Goal: Find specific page/section: Find specific page/section

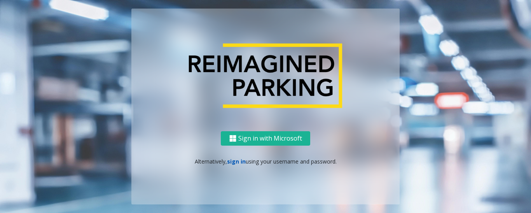
click at [231, 164] on link "sign in" at bounding box center [236, 160] width 19 height 7
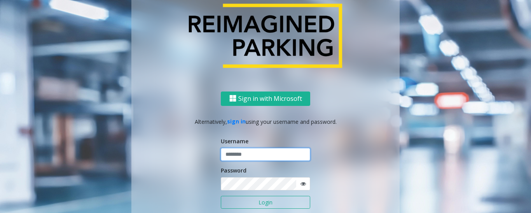
type input "******"
click at [254, 205] on button "Login" at bounding box center [265, 202] width 89 height 13
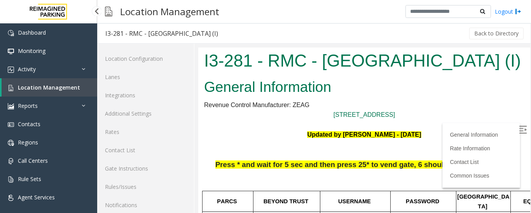
click at [62, 87] on span "Location Management" at bounding box center [49, 87] width 62 height 7
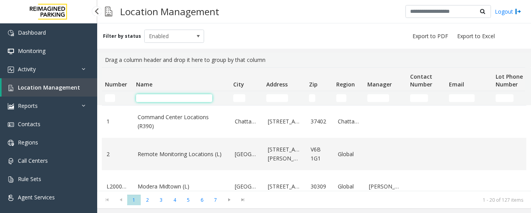
click at [179, 100] on input "Name Filter" at bounding box center [174, 98] width 76 height 8
type input "*"
click at [112, 100] on input "Number Filter" at bounding box center [110, 98] width 10 height 8
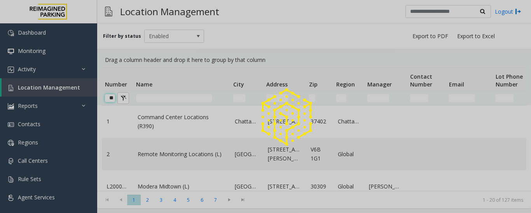
type input "*"
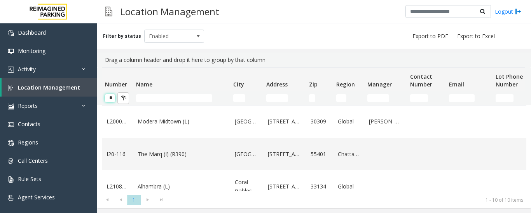
scroll to position [0, 0]
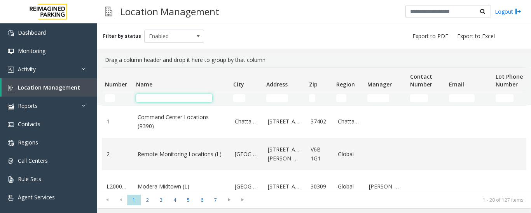
click at [148, 99] on input "Name Filter" at bounding box center [174, 98] width 76 height 8
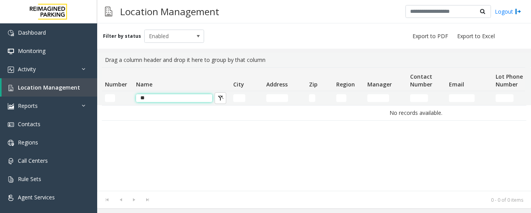
type input "*"
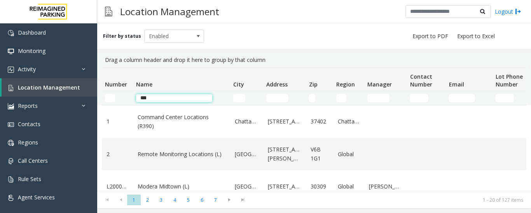
type input "****"
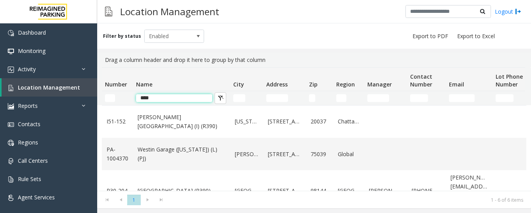
click at [145, 100] on input "****" at bounding box center [174, 98] width 76 height 8
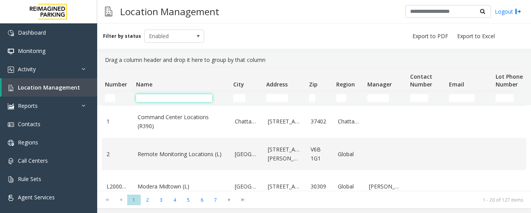
click at [169, 98] on input "Name Filter" at bounding box center [174, 98] width 76 height 8
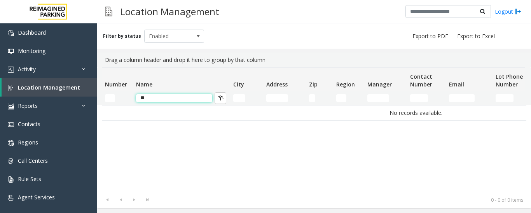
type input "*"
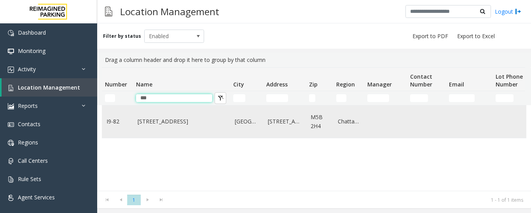
type input "***"
click at [152, 124] on link "777 Bay St. (I)" at bounding box center [182, 121] width 88 height 9
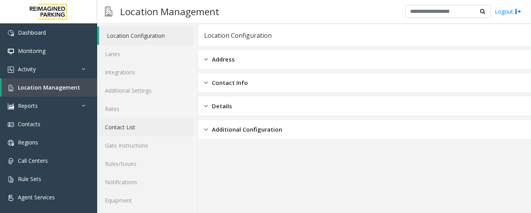
scroll to position [44, 0]
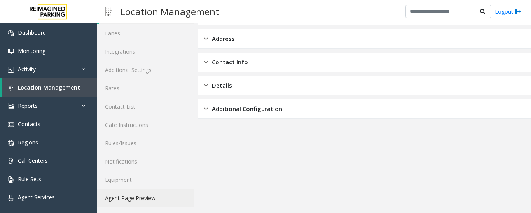
click at [143, 196] on link "Agent Page Preview" at bounding box center [145, 198] width 97 height 18
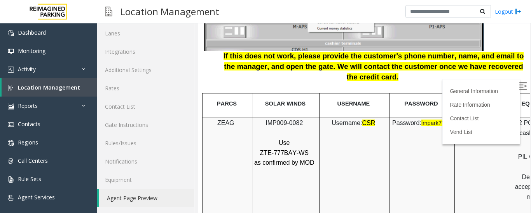
scroll to position [933, 0]
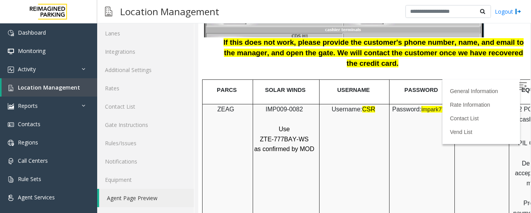
click at [519, 83] on img at bounding box center [523, 86] width 8 height 8
click at [73, 87] on span "Location Management" at bounding box center [49, 87] width 62 height 7
